Goal: Information Seeking & Learning: Understand process/instructions

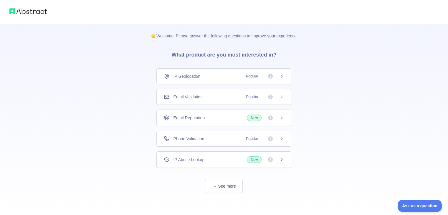
scroll to position [1, 0]
click at [221, 183] on button "See more" at bounding box center [224, 185] width 38 height 13
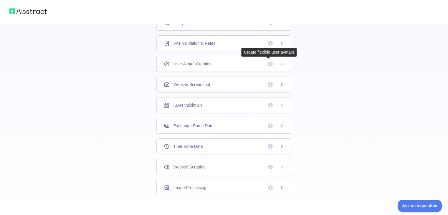
scroll to position [159, 0]
click at [254, 103] on div "IBAN Validation" at bounding box center [224, 104] width 120 height 6
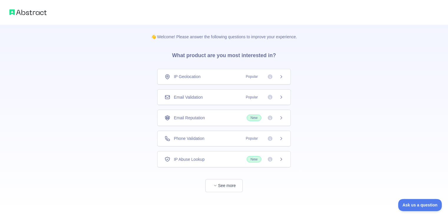
scroll to position [1, 0]
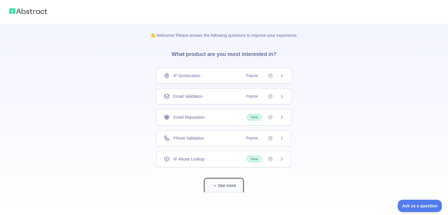
click at [225, 182] on button "See more" at bounding box center [224, 185] width 38 height 13
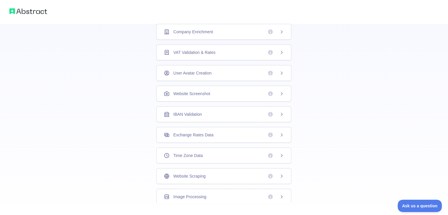
scroll to position [159, 0]
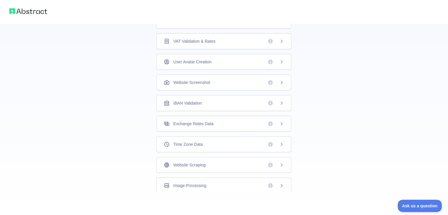
click at [221, 126] on div "Exchange Rates Data" at bounding box center [223, 124] width 135 height 16
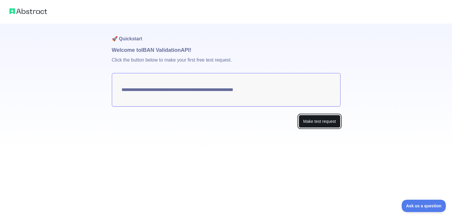
click at [313, 120] on button "Make test request" at bounding box center [319, 121] width 41 height 13
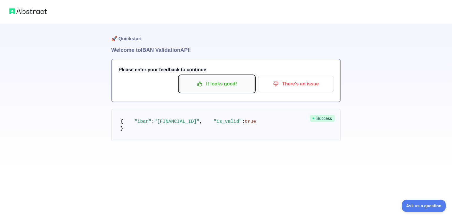
click at [228, 84] on p "It looks good!" at bounding box center [217, 84] width 66 height 10
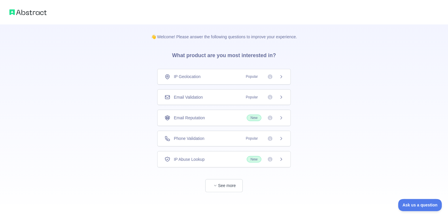
scroll to position [1, 0]
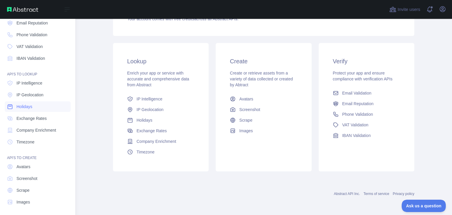
scroll to position [44, 0]
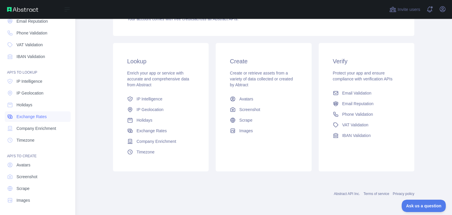
click at [28, 114] on span "Exchange Rates" at bounding box center [31, 117] width 30 height 6
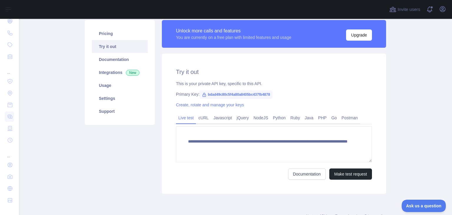
scroll to position [51, 0]
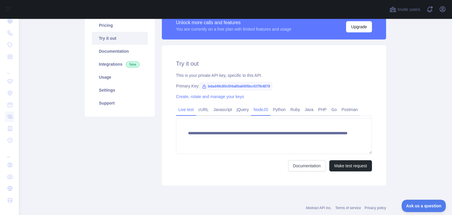
click at [263, 109] on link "NodeJS" at bounding box center [260, 109] width 19 height 9
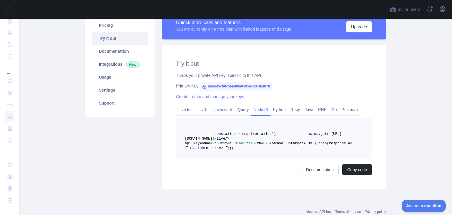
drag, startPoint x: 230, startPoint y: 163, endPoint x: 208, endPoint y: 135, distance: 35.5
click at [208, 135] on pre "const axios = require('axios'); axios .get('[URL][DOMAIN_NAME] 1 /live/?api_key…" at bounding box center [274, 138] width 196 height 41
copy code "const axios = require('axios'); axios .get('[URL][DOMAIN_NAME] 1 /live/?api_key…"
click at [299, 144] on span "&base=USD&target=EUR')" at bounding box center [293, 143] width 46 height 4
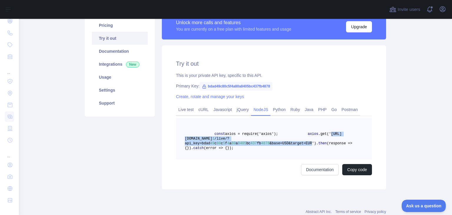
drag, startPoint x: 300, startPoint y: 144, endPoint x: 231, endPoint y: 137, distance: 69.2
click at [231, 137] on span "axios .get('[URL][DOMAIN_NAME] 1 /live/?api_key=bdad 49 c 80 c 5 f 4 a 80 a 840…" at bounding box center [263, 139] width 157 height 14
copy span "[URL][DOMAIN_NAME] 1 /live/?api_key=bdad 49 c 80 c 5 f 4 a 80 a 8405 bc 437 fb …"
